Goal: Check status: Check status

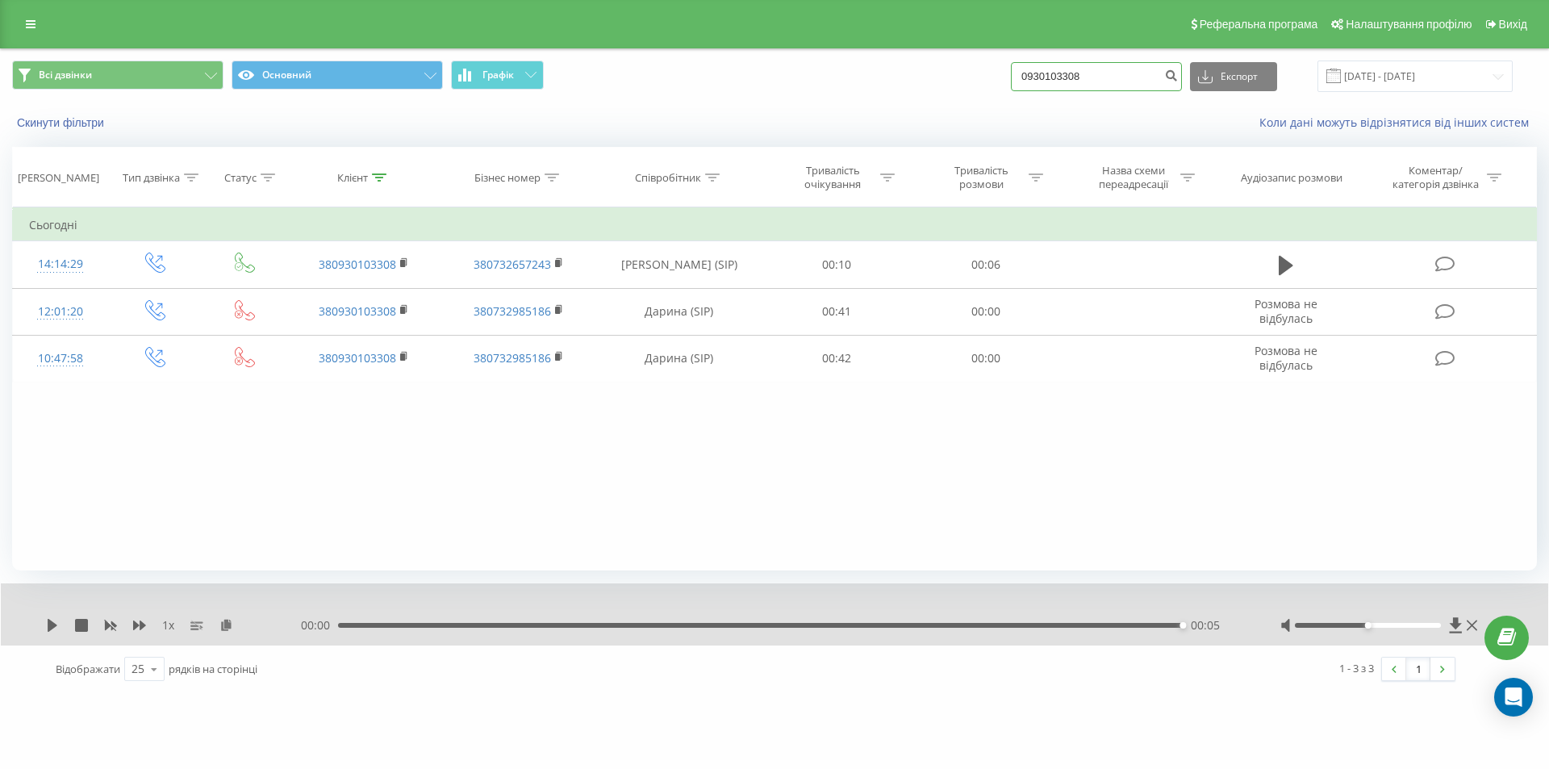
drag, startPoint x: 1146, startPoint y: 81, endPoint x: 1016, endPoint y: 83, distance: 129.9
click at [1016, 83] on div "Всі дзвінки Основний Графік 0930103308 Експорт .csv .xls .xlsx [DATE] - [DATE]" at bounding box center [774, 76] width 1525 height 31
paste input "66411324"
type input "0966411324"
click at [1178, 76] on icon "submit" at bounding box center [1171, 74] width 14 height 10
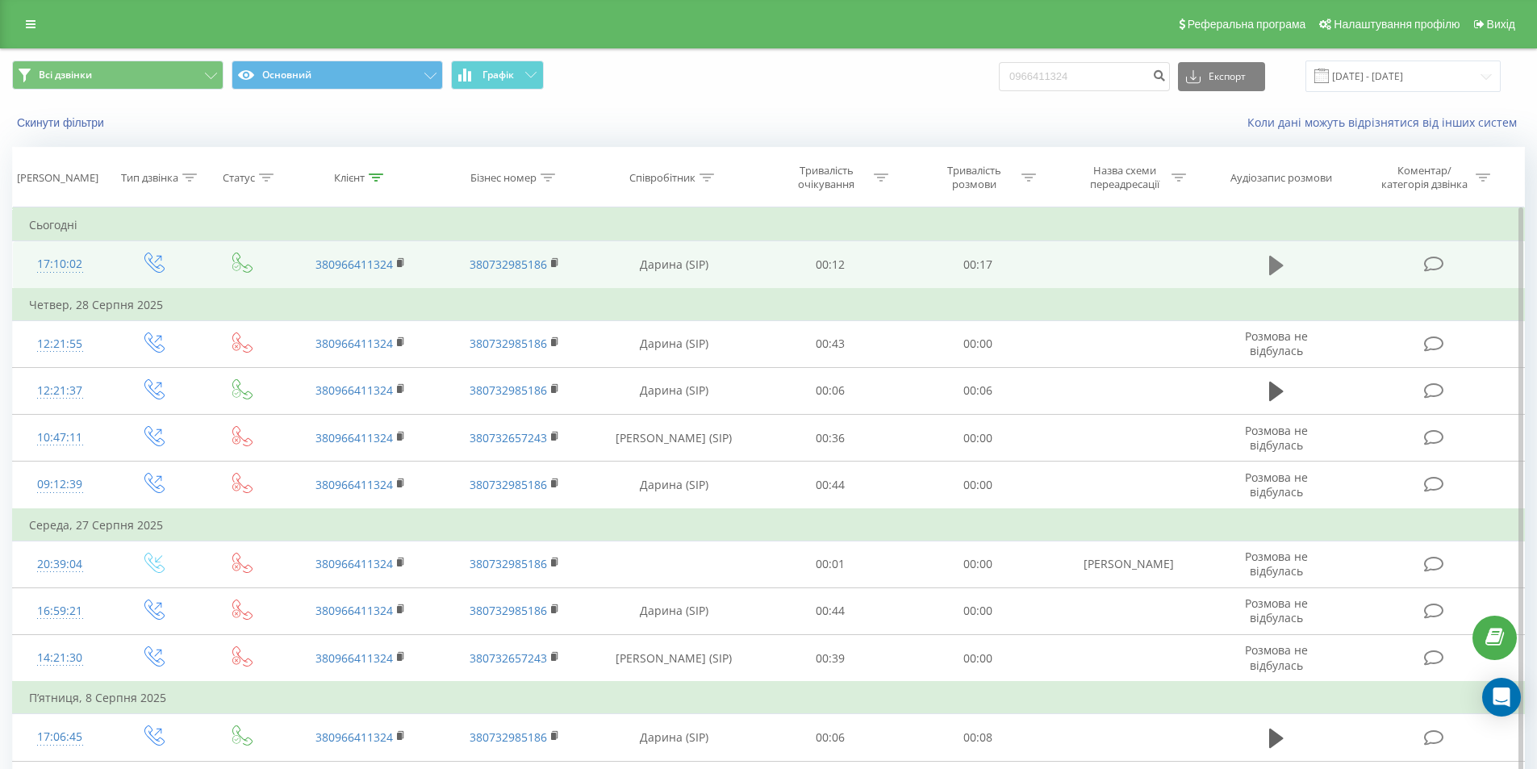
click at [1284, 259] on button at bounding box center [1276, 265] width 24 height 24
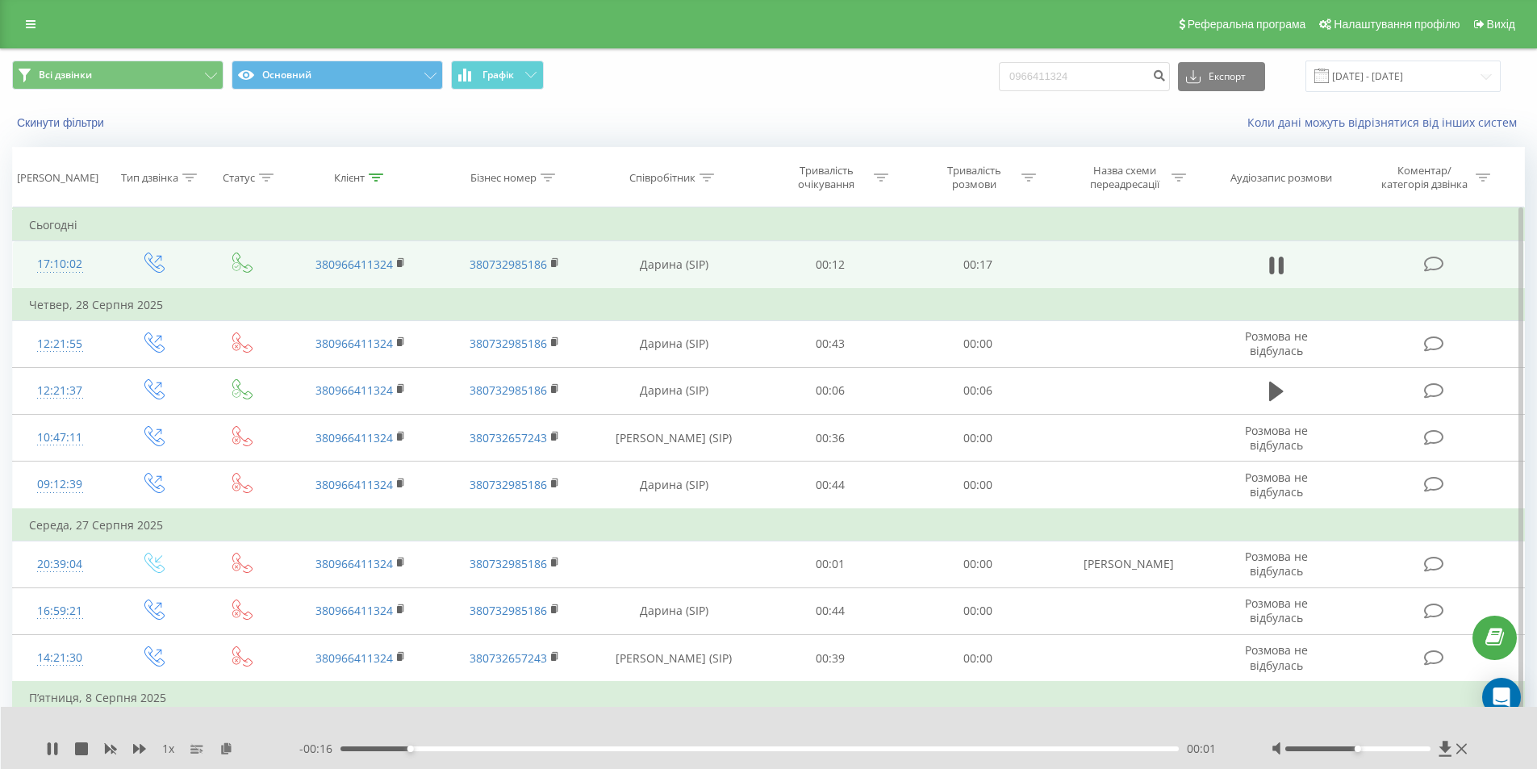
click at [1426, 747] on div at bounding box center [1357, 748] width 145 height 5
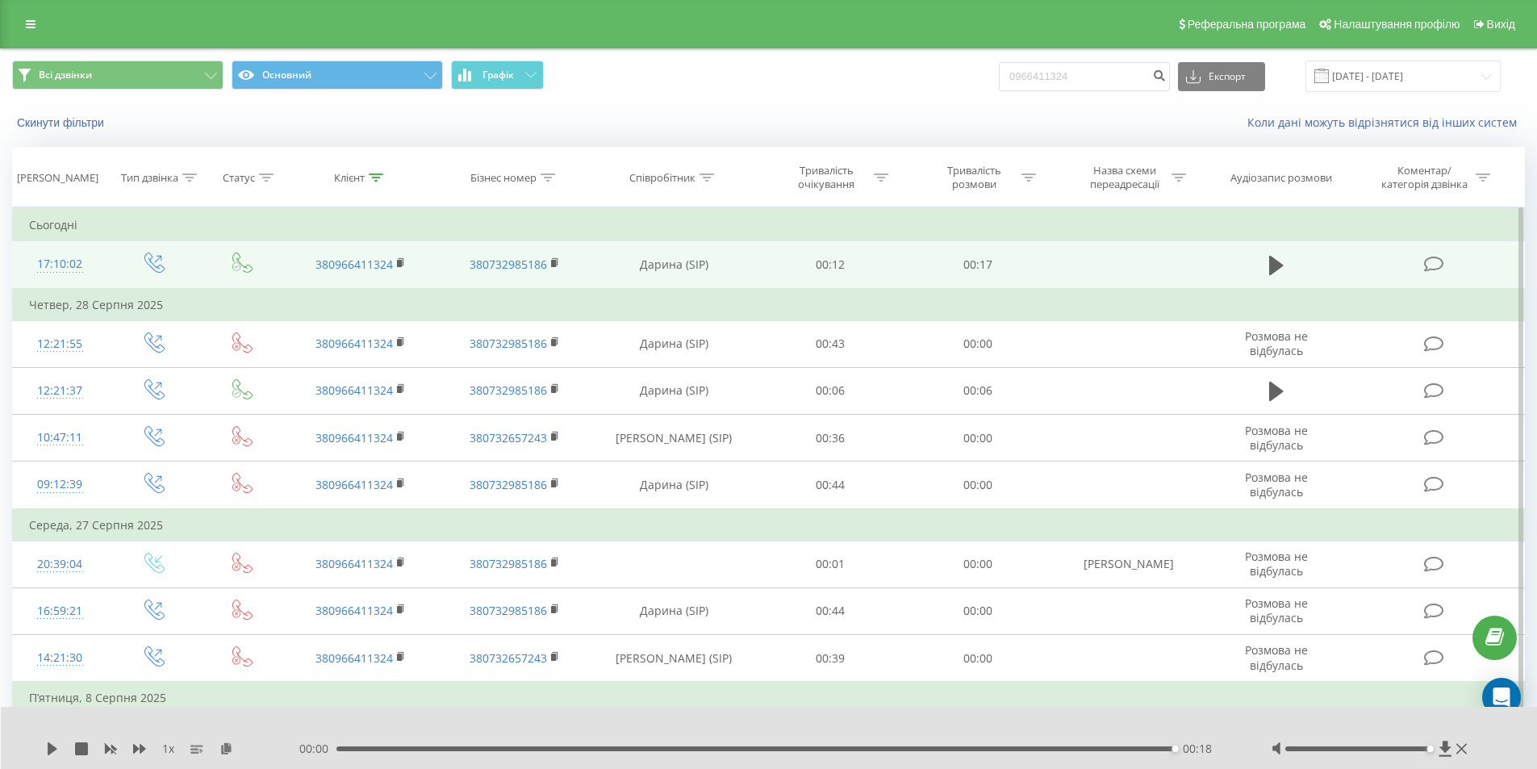
click at [1258, 262] on td at bounding box center [1276, 265] width 142 height 48
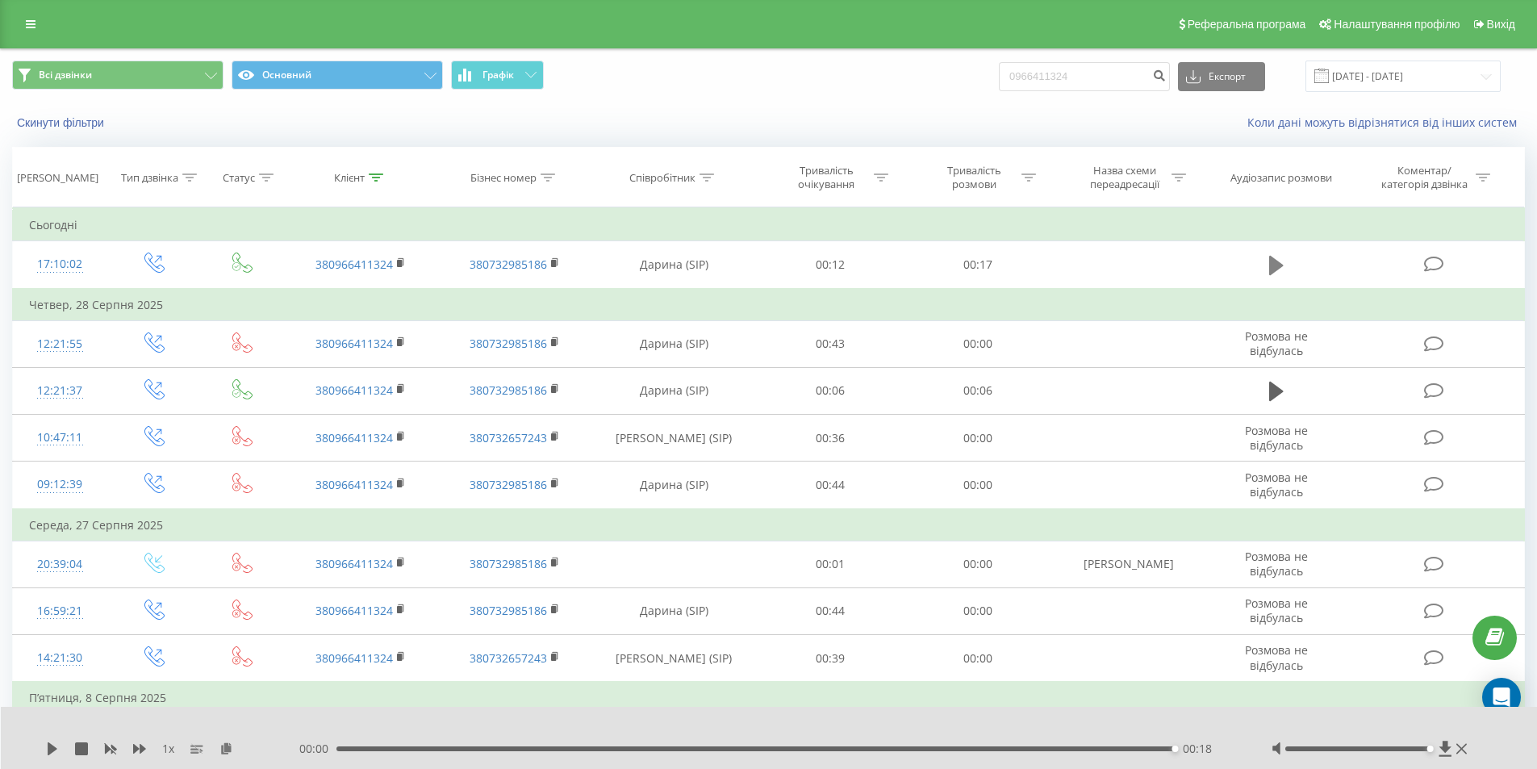
click at [1264, 269] on button at bounding box center [1276, 265] width 24 height 24
click at [1447, 748] on icon at bounding box center [1445, 748] width 12 height 15
